Goal: Task Accomplishment & Management: Use online tool/utility

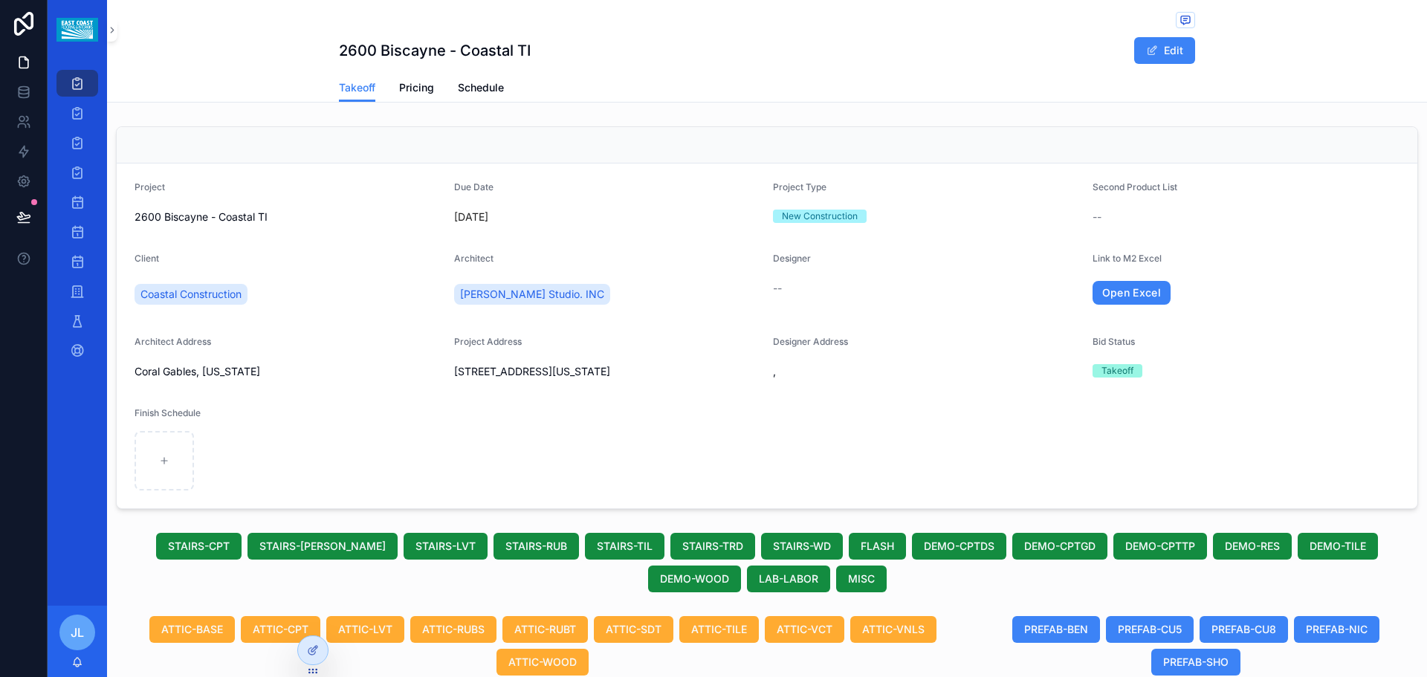
scroll to position [446, 0]
